Goal: Information Seeking & Learning: Check status

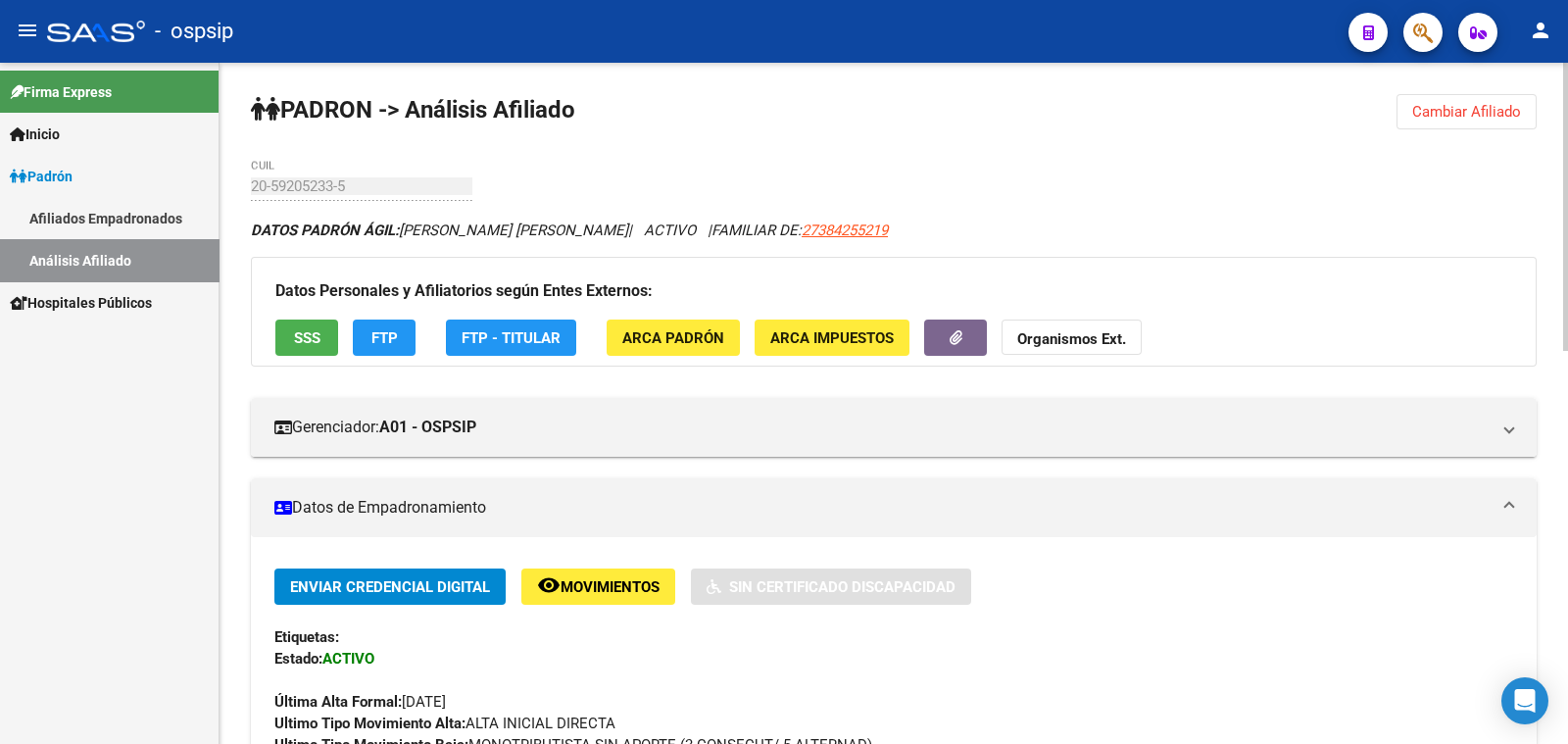
scroll to position [613, 0]
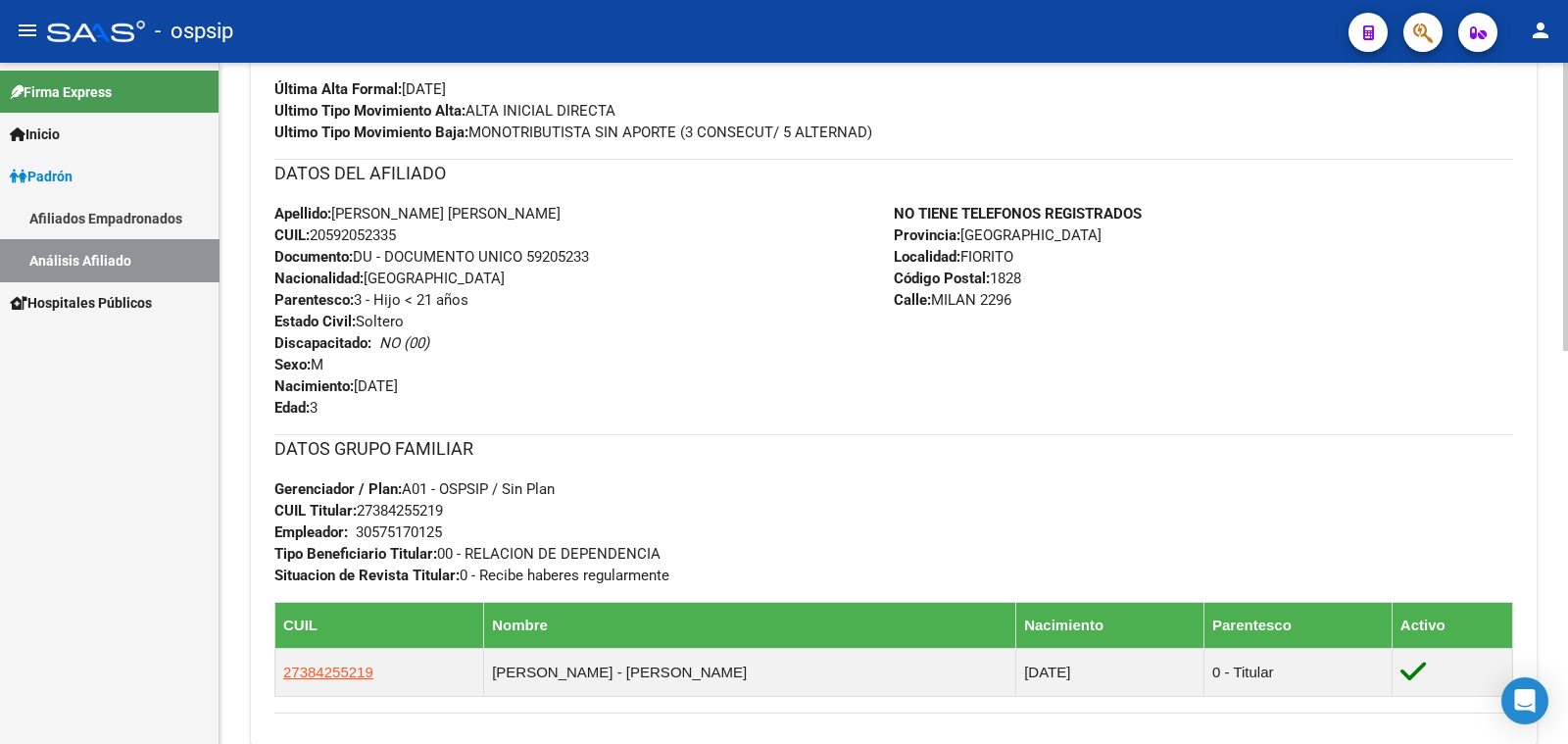
click at [487, 372] on div "Apellido: [PERSON_NAME] [PERSON_NAME]: 20592052335 Documento: DU - DOCUMENTO UN…" at bounding box center [584, 310] width 619 height 216
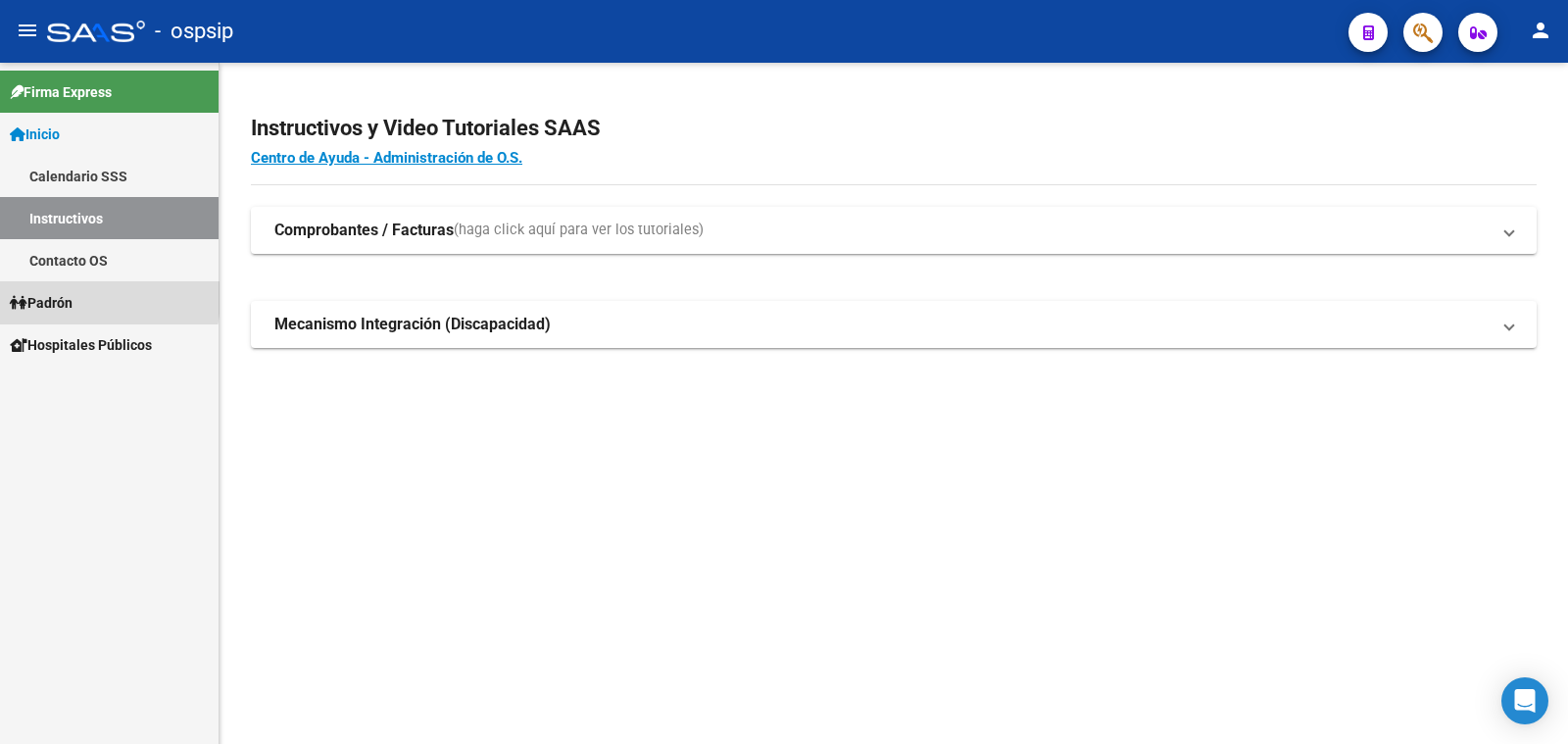
click at [73, 298] on span "Padrón" at bounding box center [41, 303] width 63 height 22
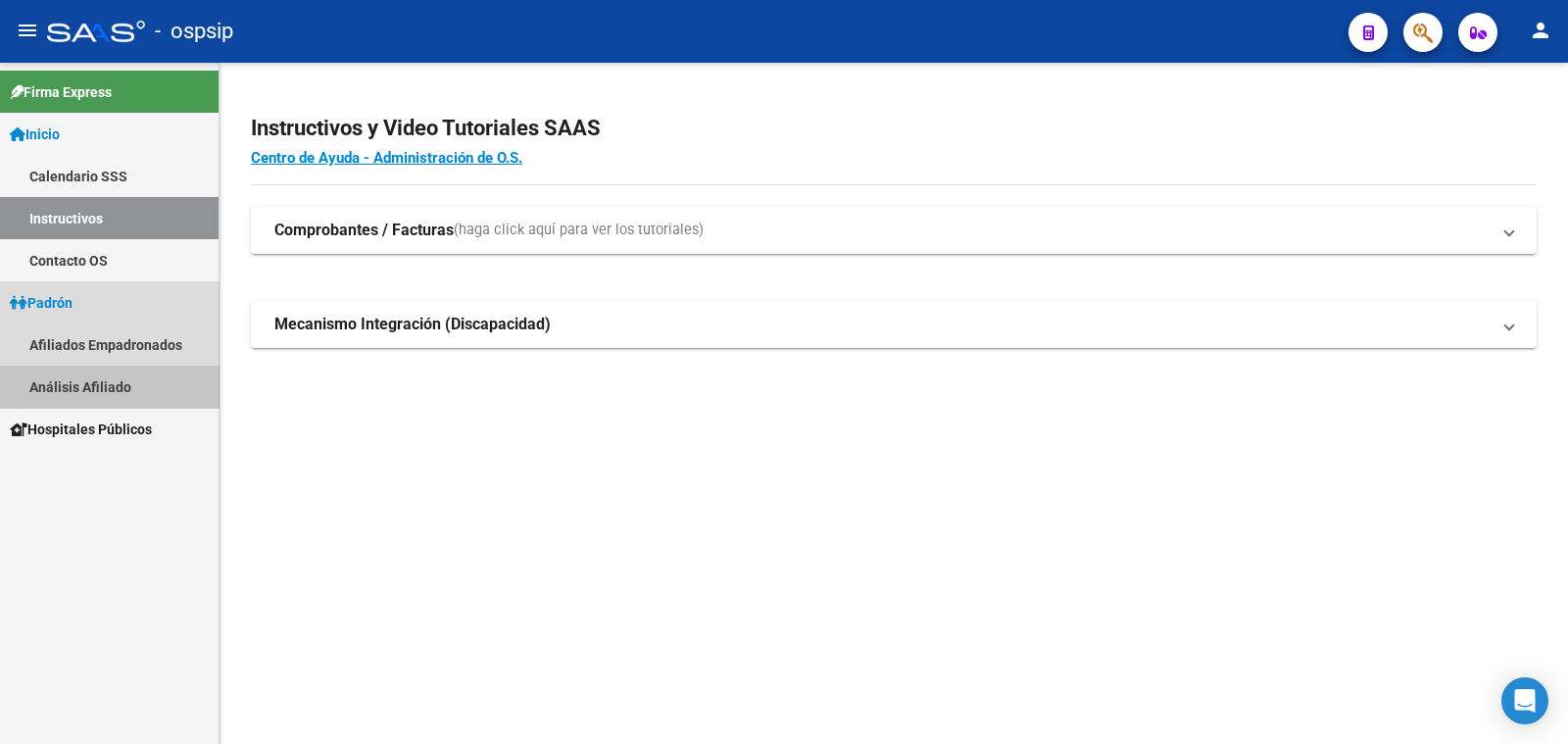
click at [112, 384] on link "Análisis Afiliado" at bounding box center [109, 387] width 219 height 42
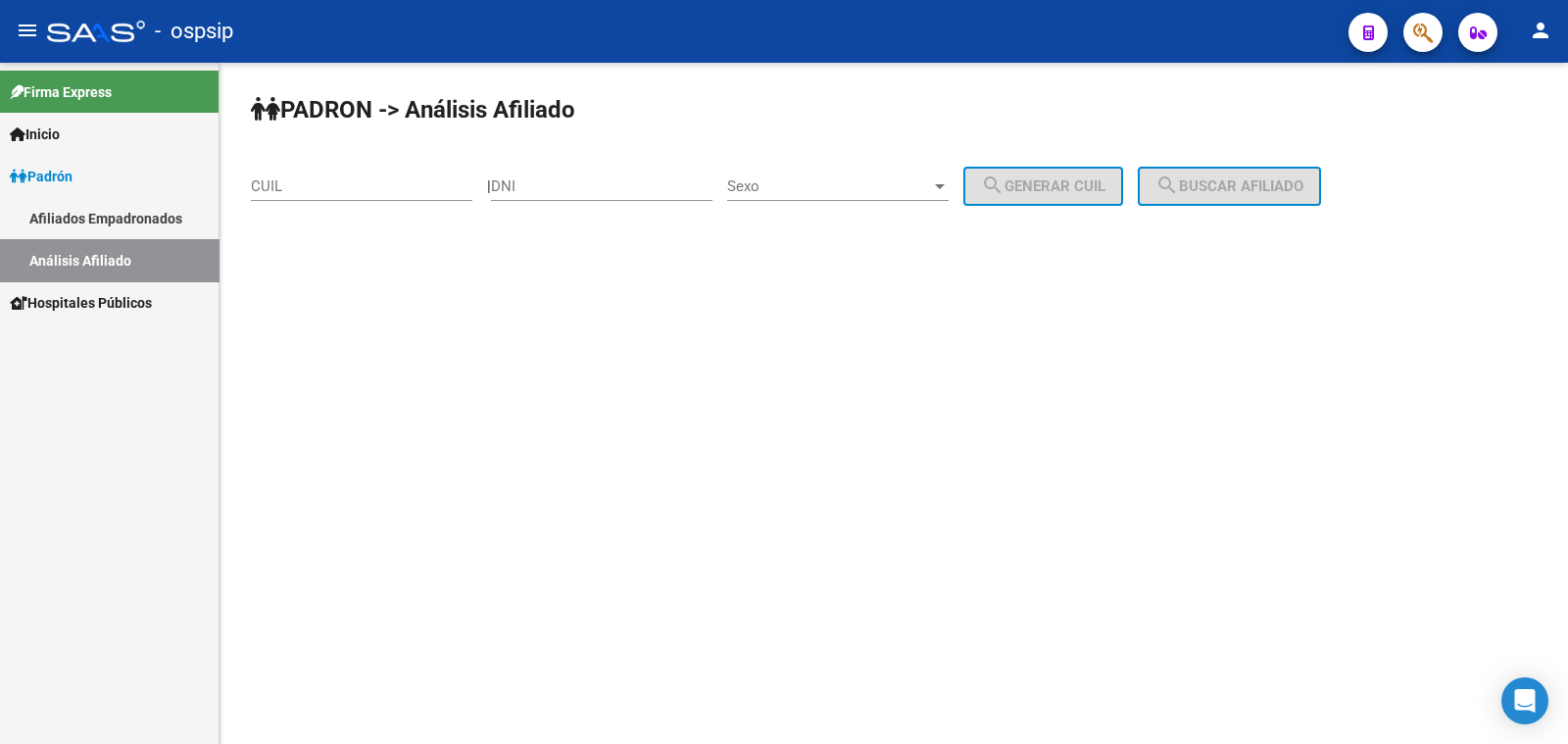
click at [583, 186] on input "DNI" at bounding box center [602, 186] width 222 height 18
type input "28952133"
click at [883, 182] on span "Sexo" at bounding box center [829, 186] width 204 height 18
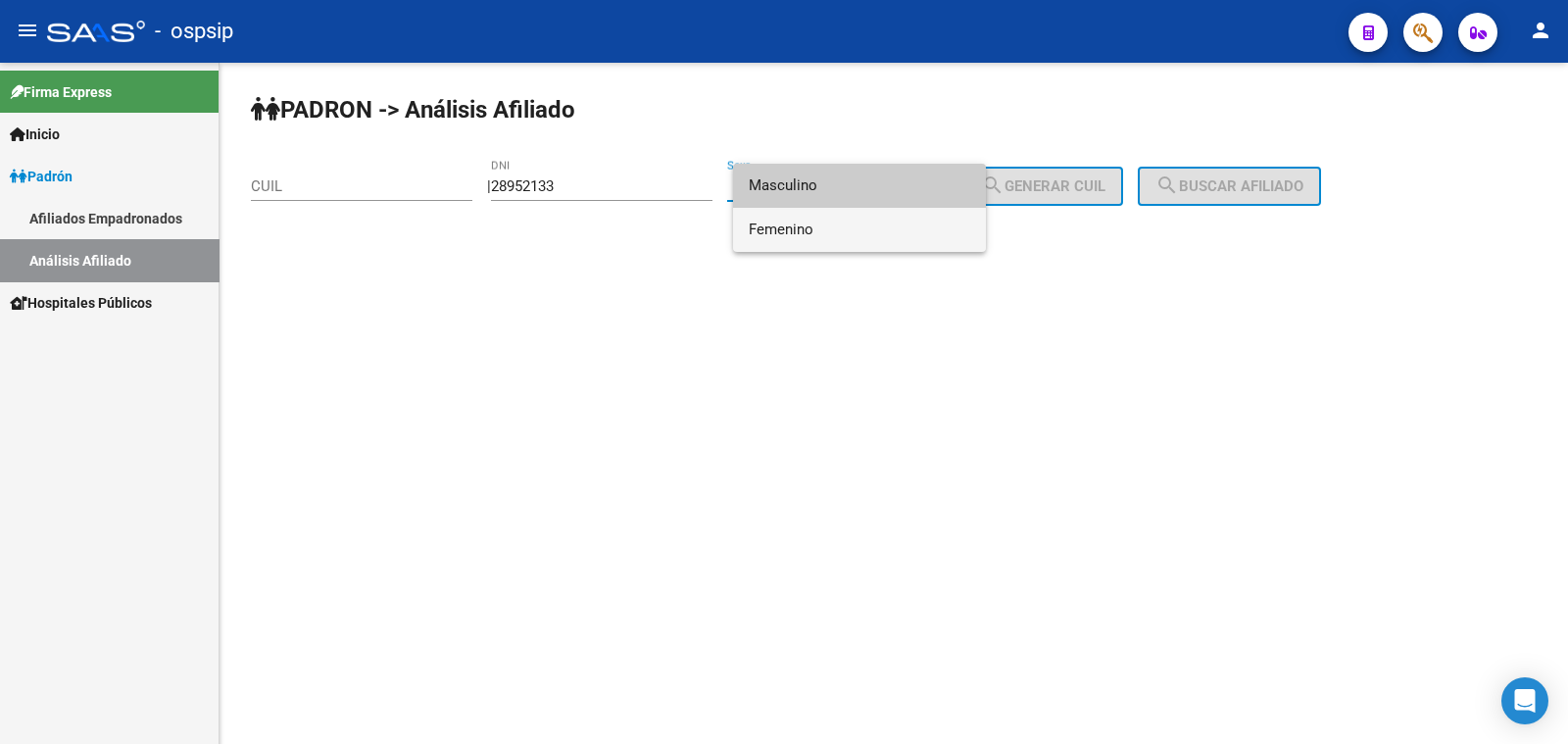
click at [897, 224] on span "Femenino" at bounding box center [859, 230] width 222 height 44
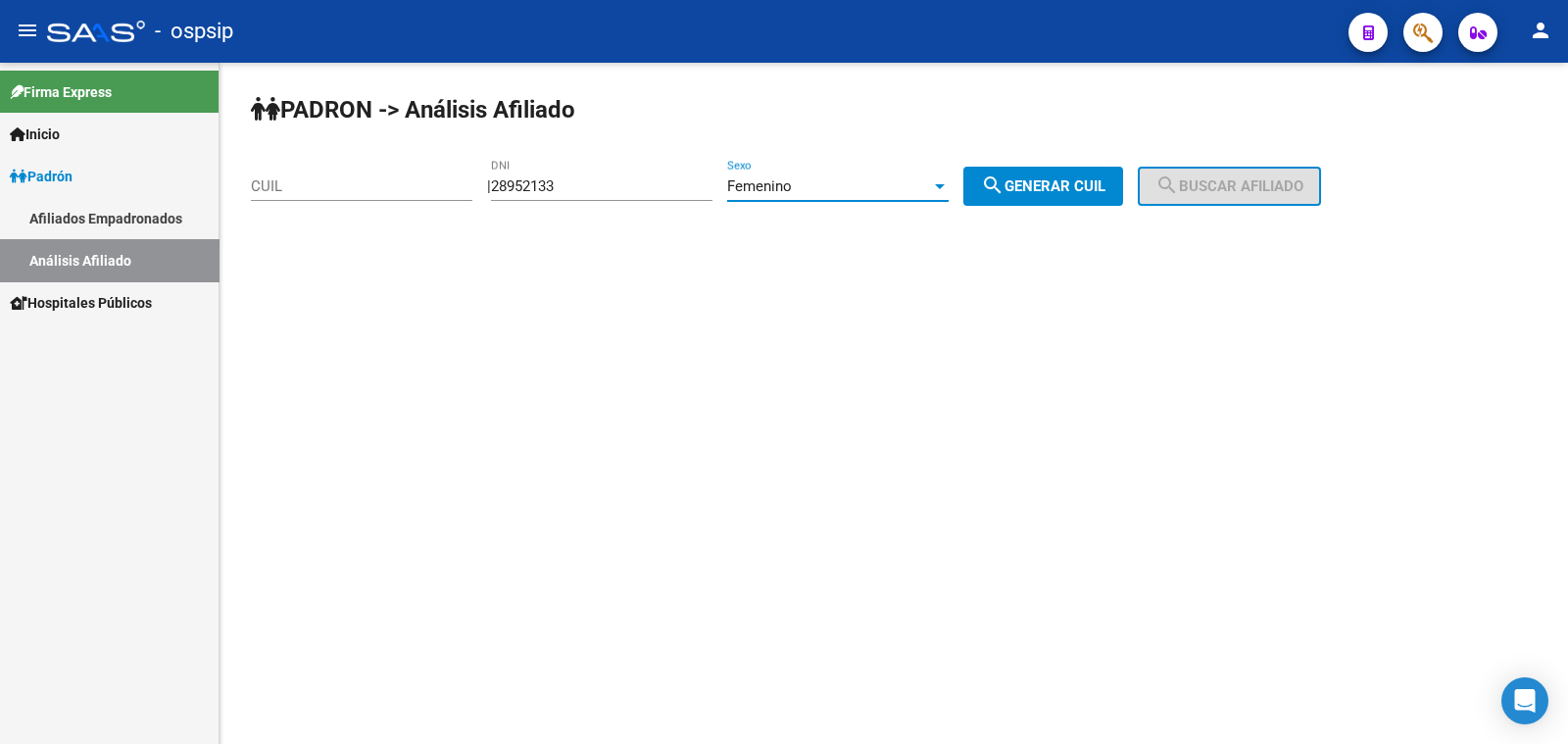
click at [1078, 177] on span "search Generar CUIL" at bounding box center [1043, 186] width 124 height 18
type input "27-28952133-5"
click at [1220, 178] on span "search Buscar afiliado" at bounding box center [1229, 186] width 148 height 18
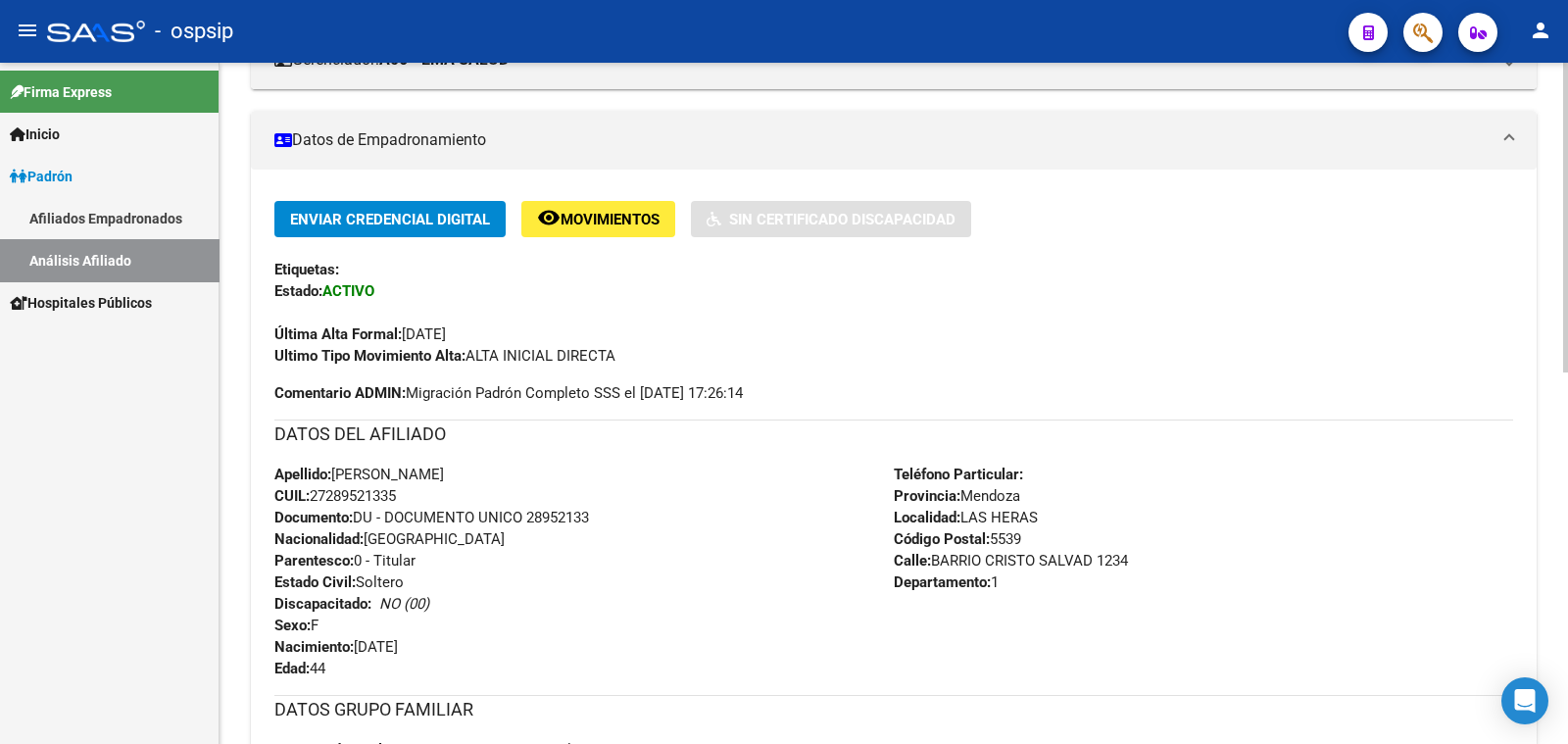
scroll to position [489, 0]
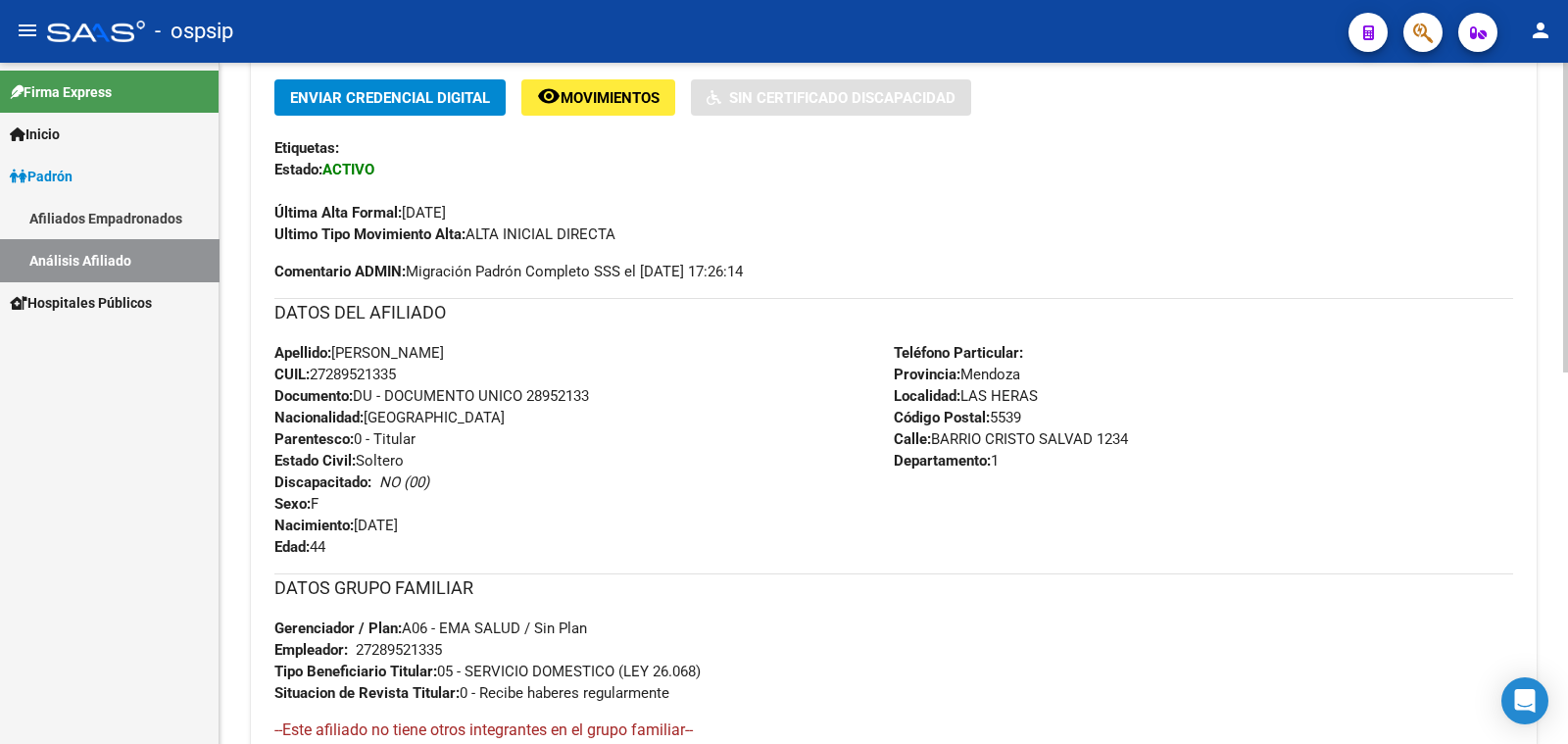
drag, startPoint x: 531, startPoint y: 392, endPoint x: 610, endPoint y: 395, distance: 79.1
click at [610, 395] on div "Apellido: [PERSON_NAME] CUIL: 27289521335 Documento: DU - DOCUMENTO UNICO 28952…" at bounding box center [584, 450] width 619 height 216
copy span "28952133"
click at [637, 452] on div "Apellido: [PERSON_NAME] CUIL: 27289521335 Documento: DU - DOCUMENTO UNICO 28952…" at bounding box center [584, 450] width 619 height 216
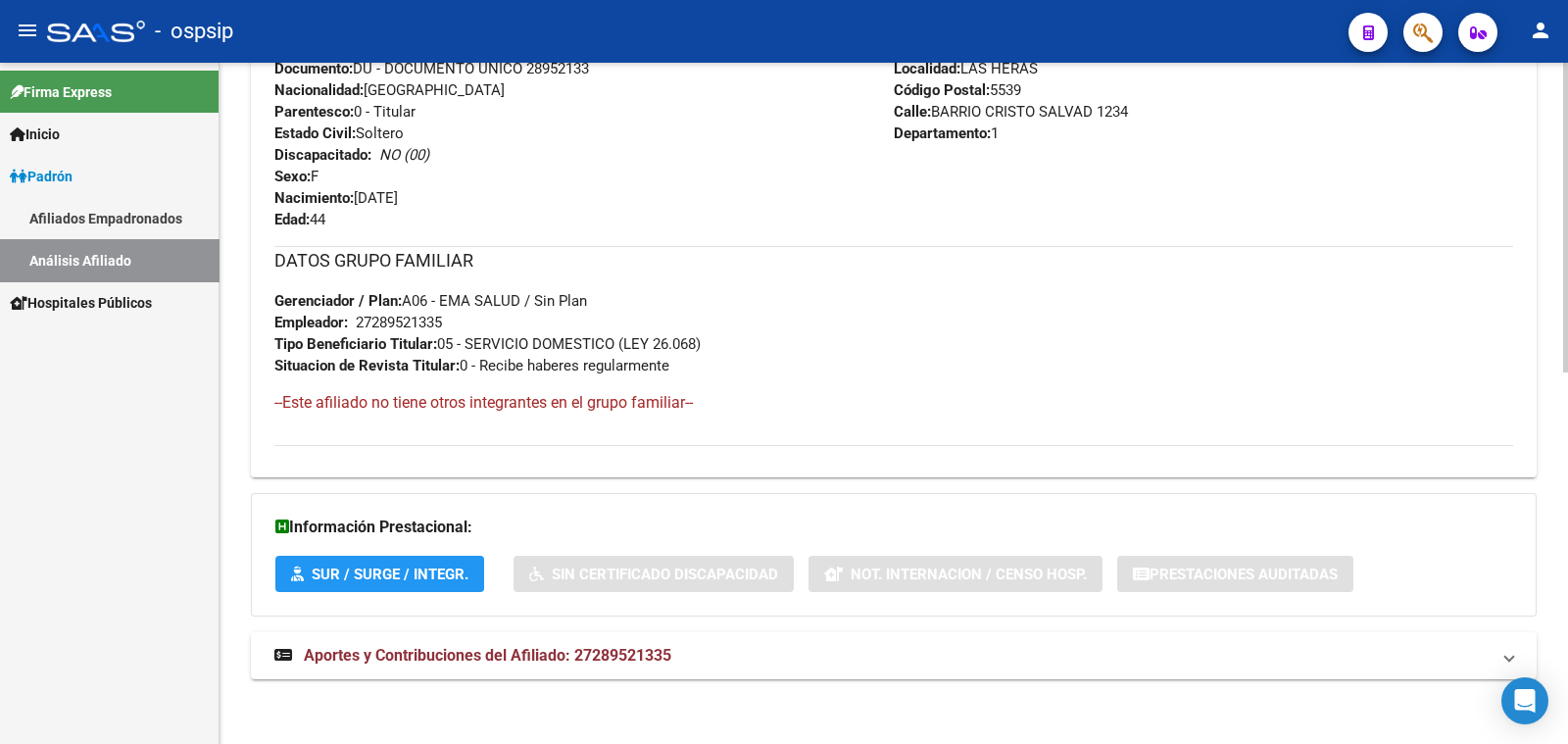
scroll to position [818, 0]
click at [602, 645] on strong "Aportes y Contribuciones del Afiliado: 27289521335" at bounding box center [472, 655] width 397 height 22
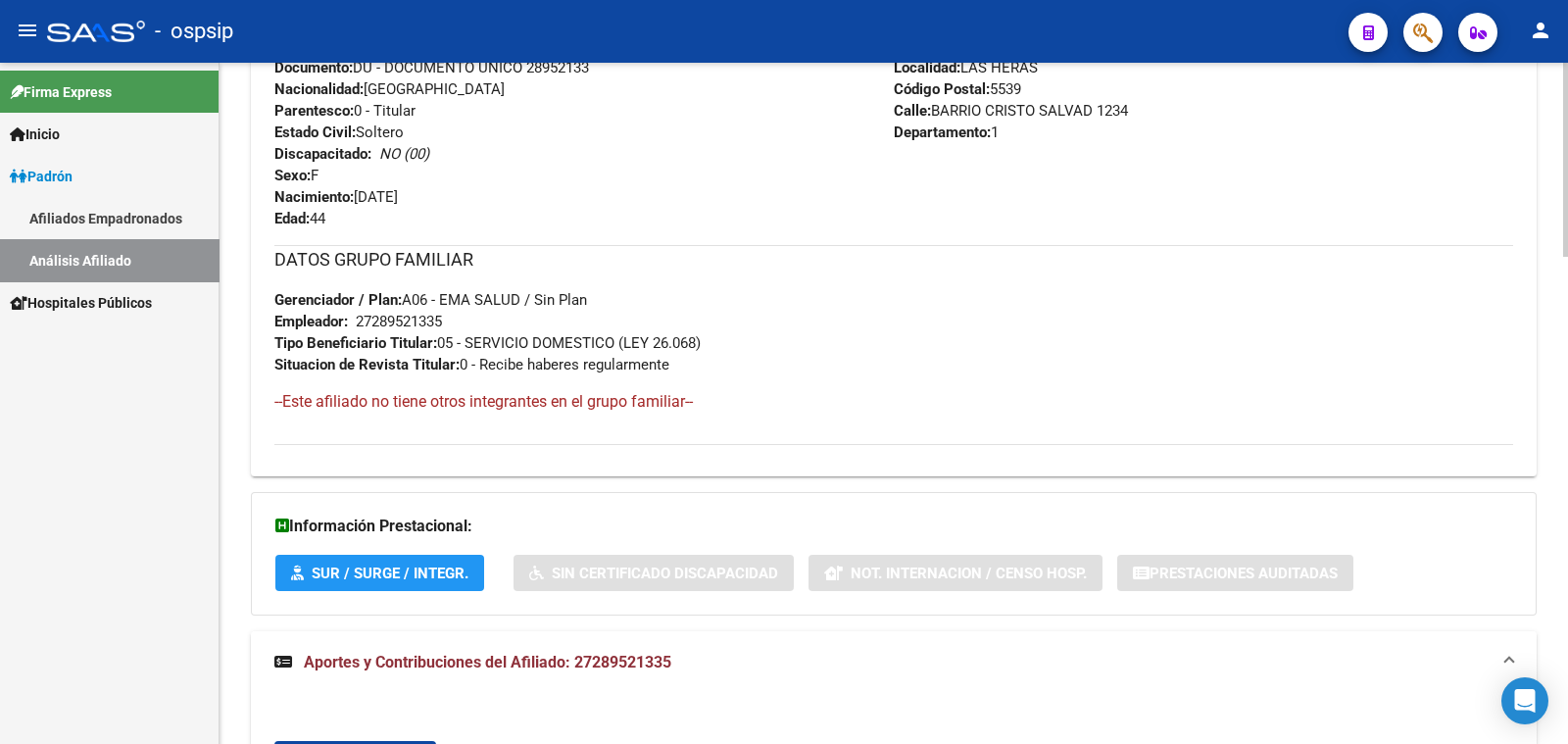
click at [526, 658] on span "Aportes y Contribuciones del Afiliado: 27289521335" at bounding box center [488, 662] width 368 height 19
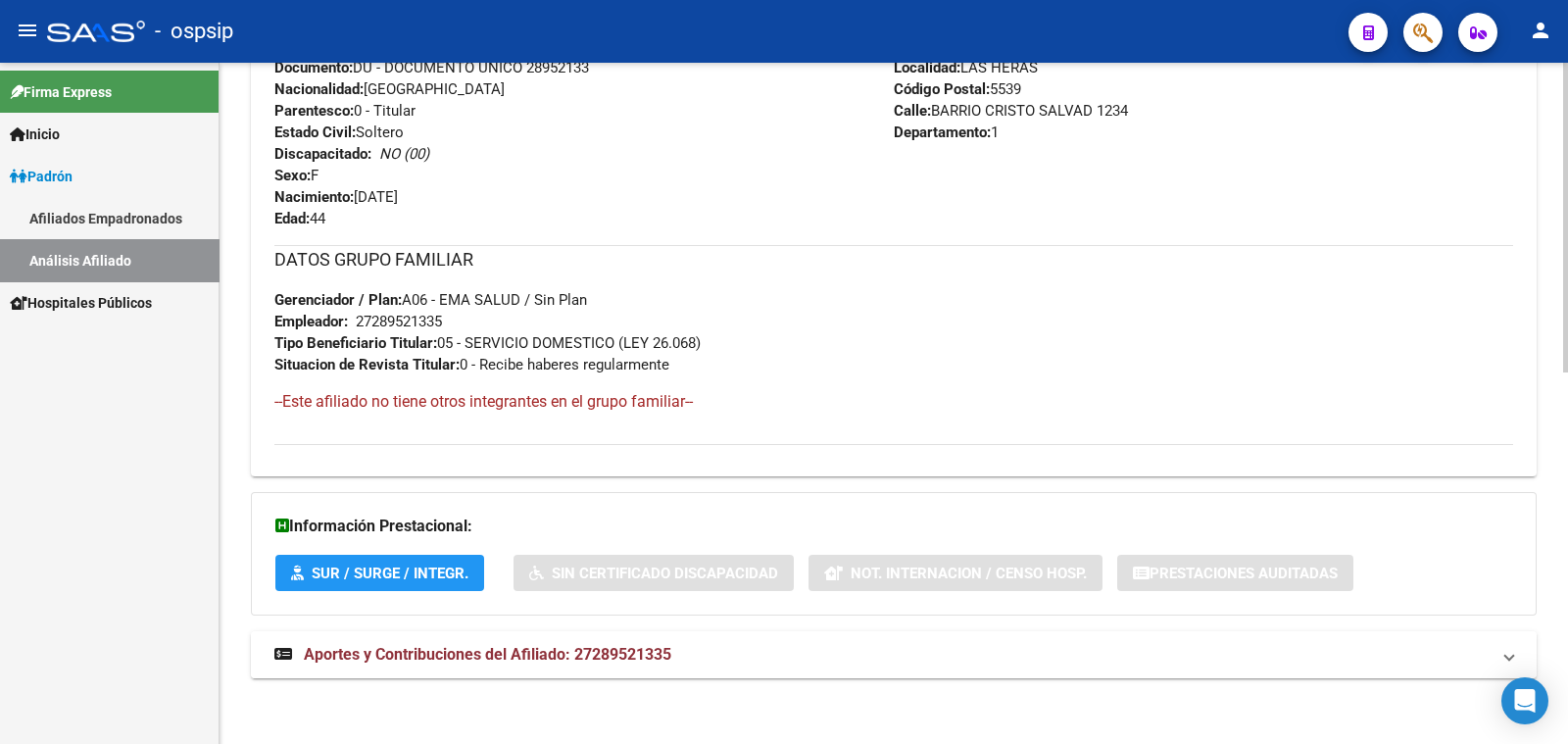
click at [524, 650] on span "Aportes y Contribuciones del Afiliado: 27289521335" at bounding box center [488, 654] width 368 height 19
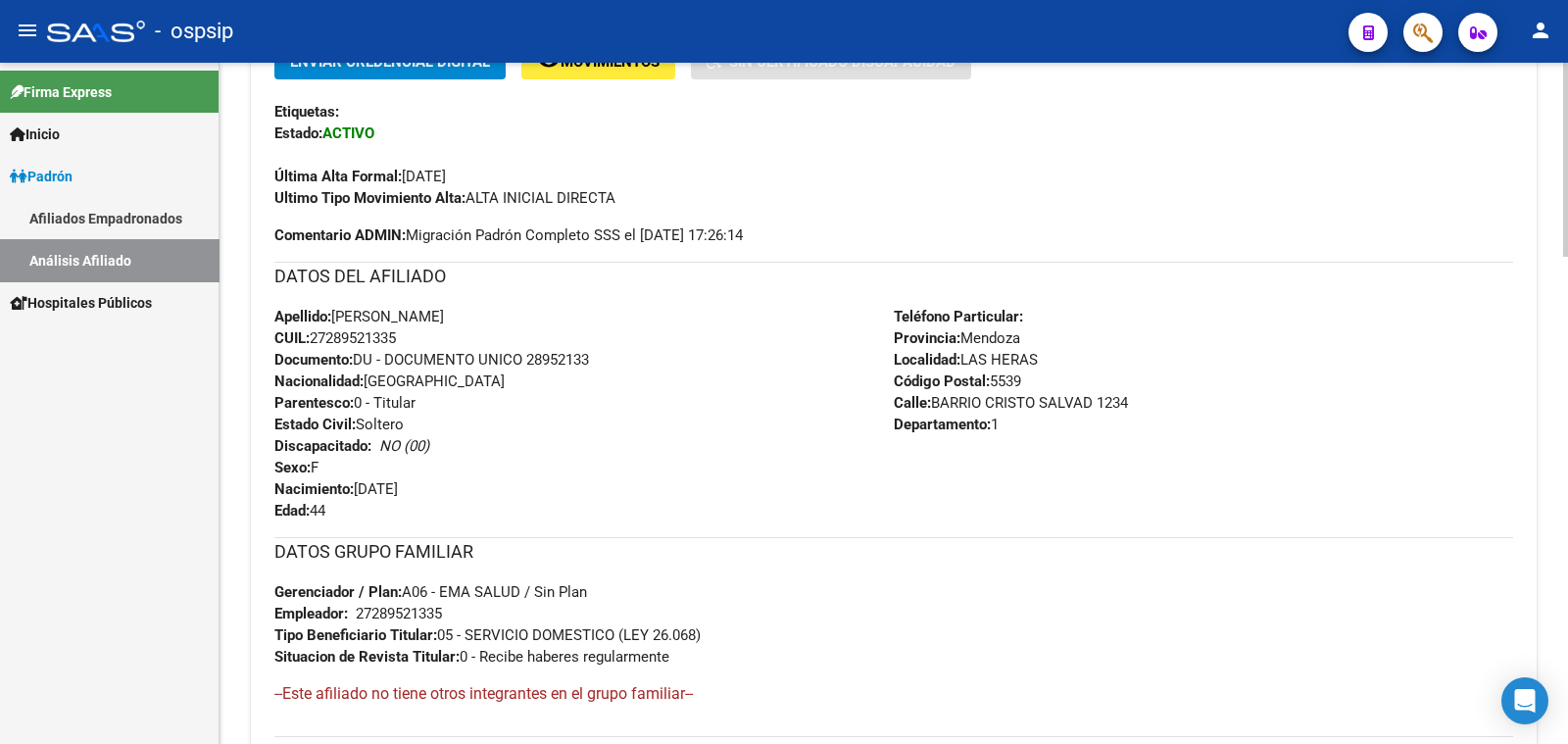
scroll to position [482, 0]
